Goal: Navigation & Orientation: Find specific page/section

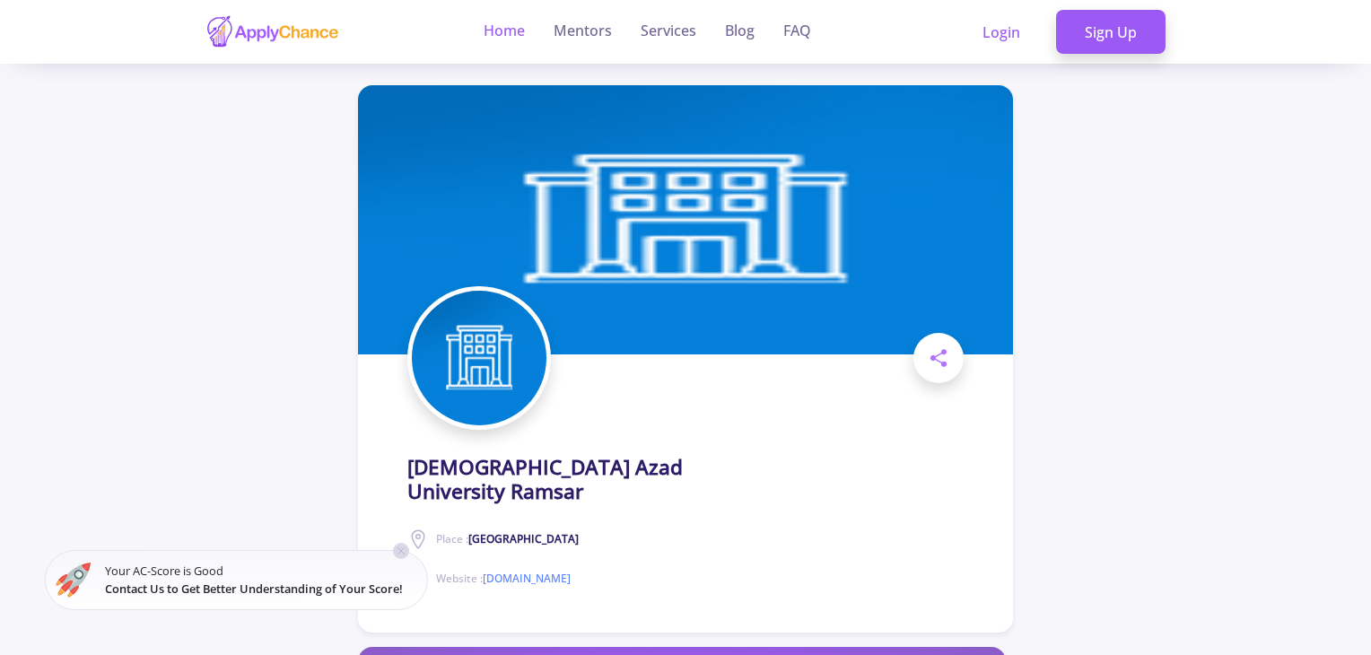
click at [502, 29] on link "Home" at bounding box center [504, 32] width 41 height 64
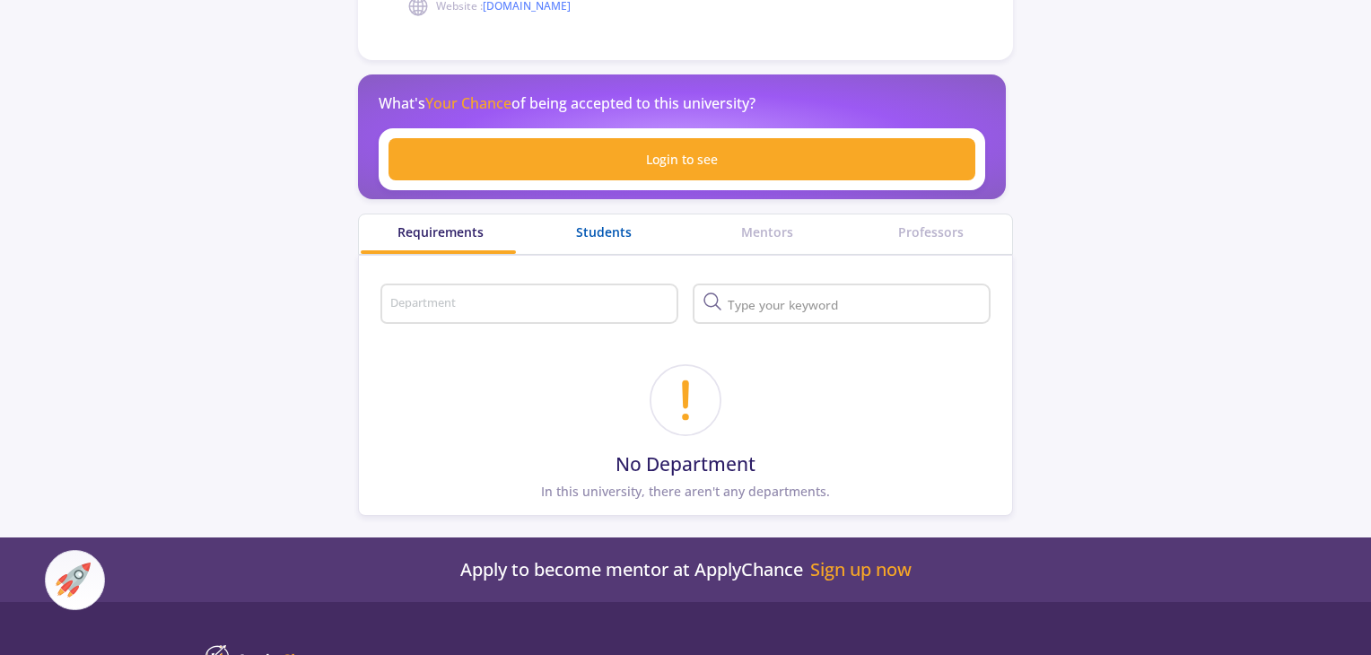
click at [631, 222] on div "Students" at bounding box center [603, 231] width 163 height 19
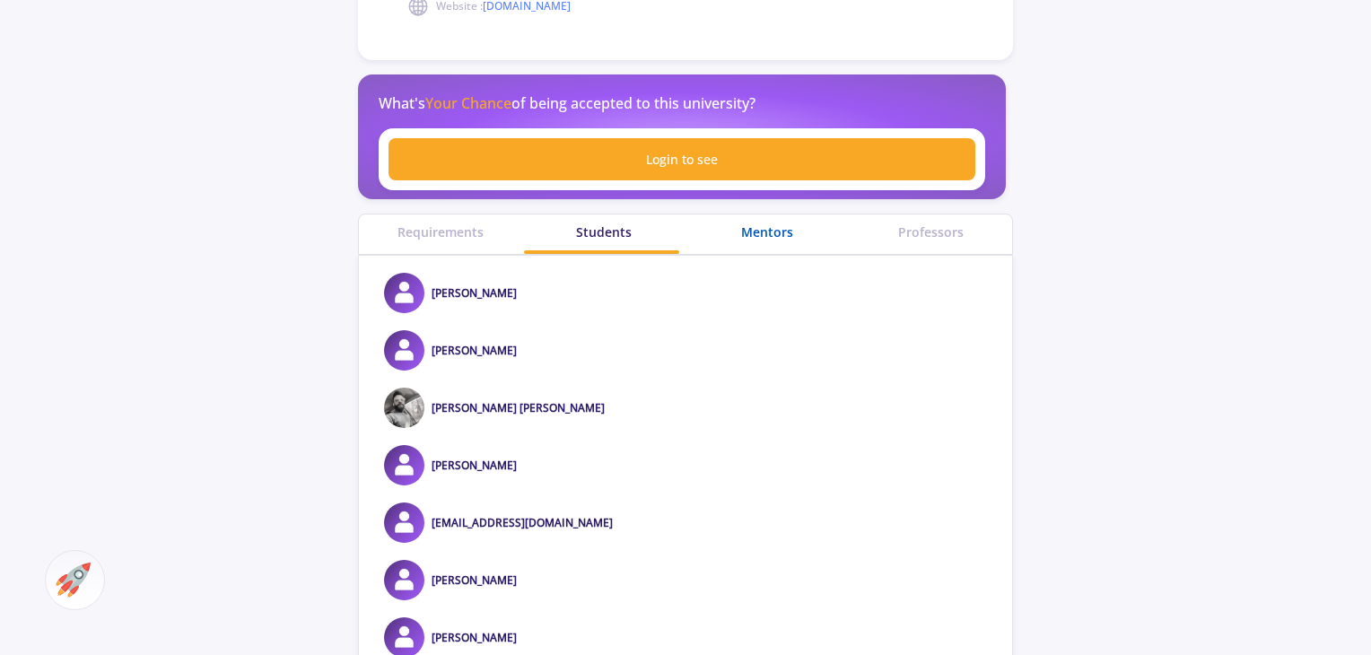
click at [747, 222] on div "Mentors" at bounding box center [766, 231] width 163 height 19
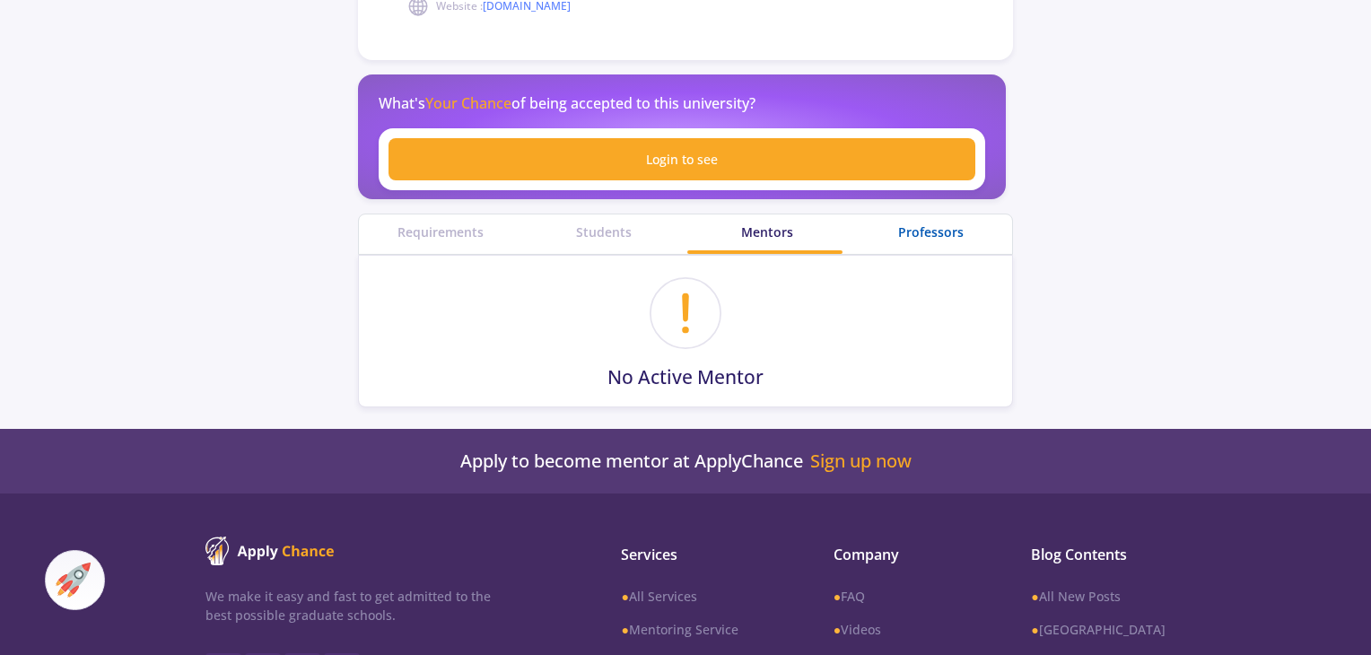
click at [904, 222] on div "Professors" at bounding box center [930, 231] width 163 height 19
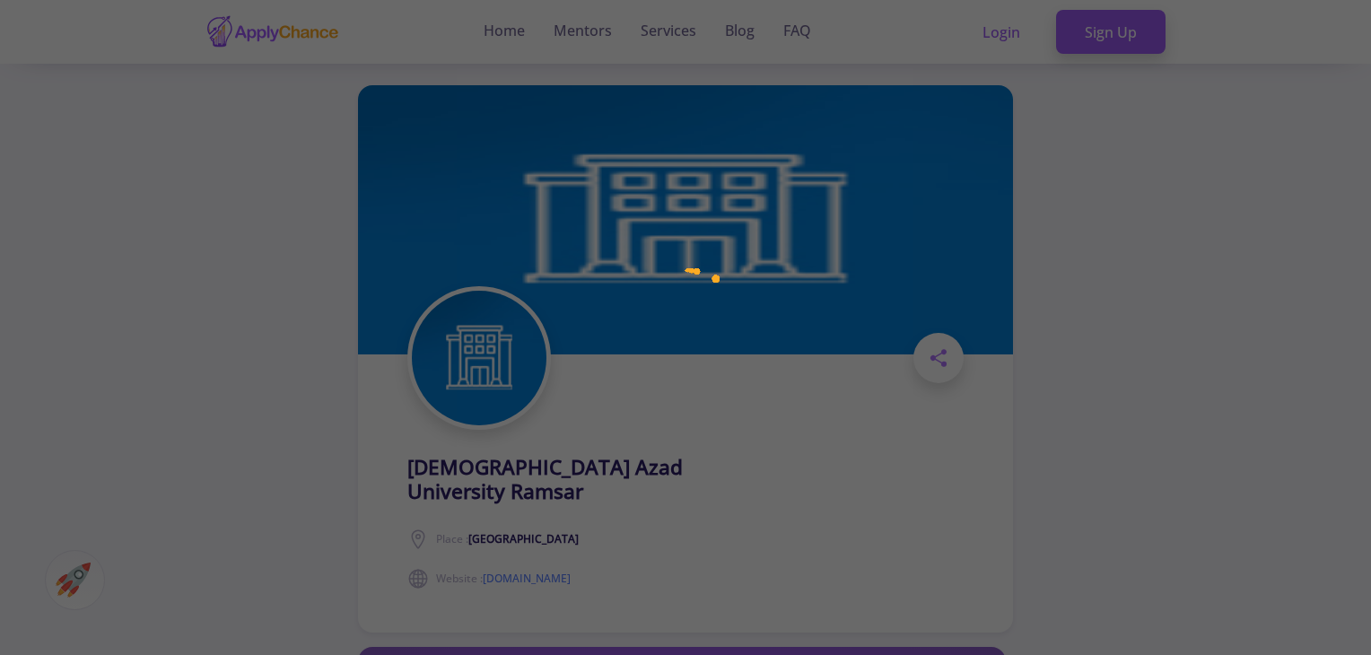
scroll to position [572, 0]
